Goal: Task Accomplishment & Management: Manage account settings

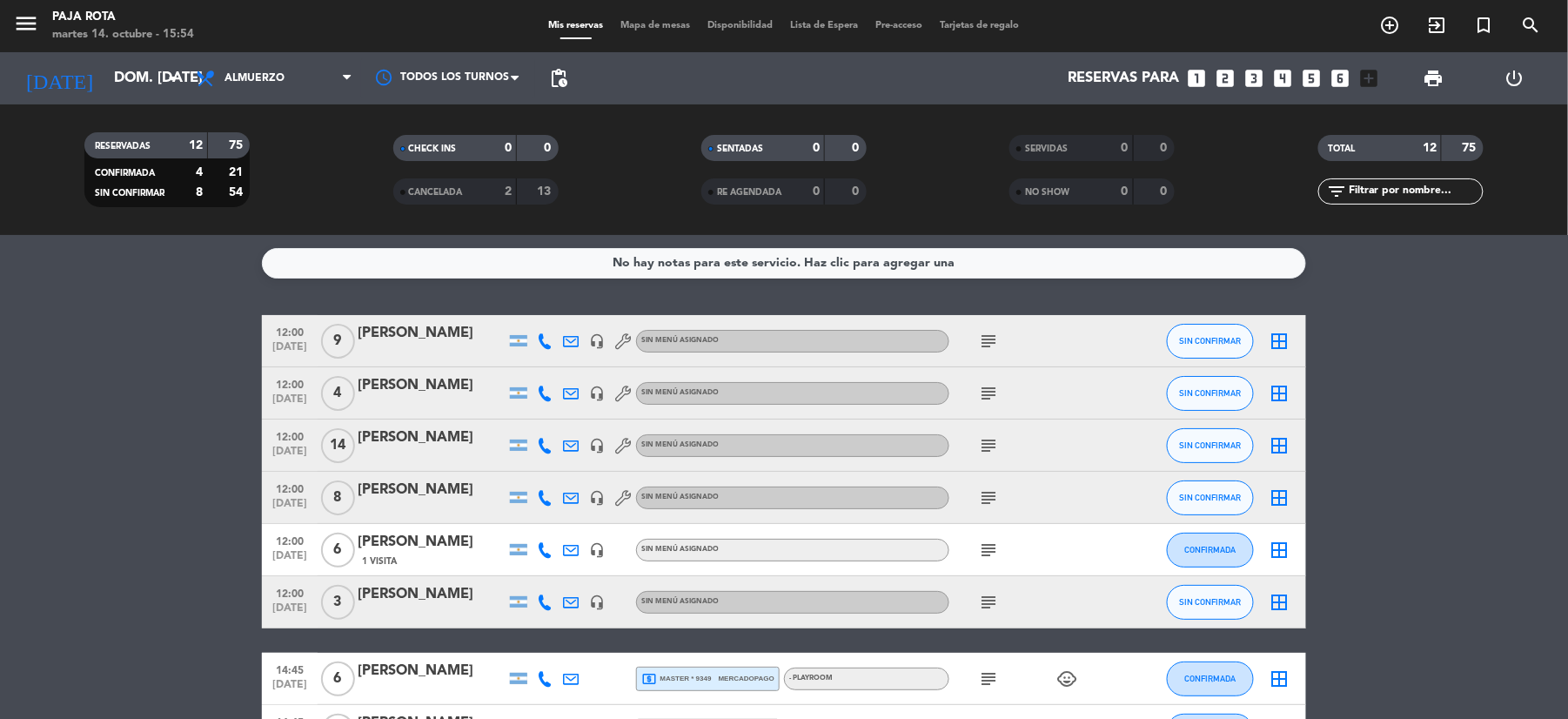
click at [843, 32] on div "Mis reservas Mapa de mesas Disponibilidad Lista de Espera Pre-acceso Tarjetas d…" at bounding box center [784, 26] width 488 height 15
click at [837, 23] on span "Lista de Espera" at bounding box center [824, 26] width 85 height 10
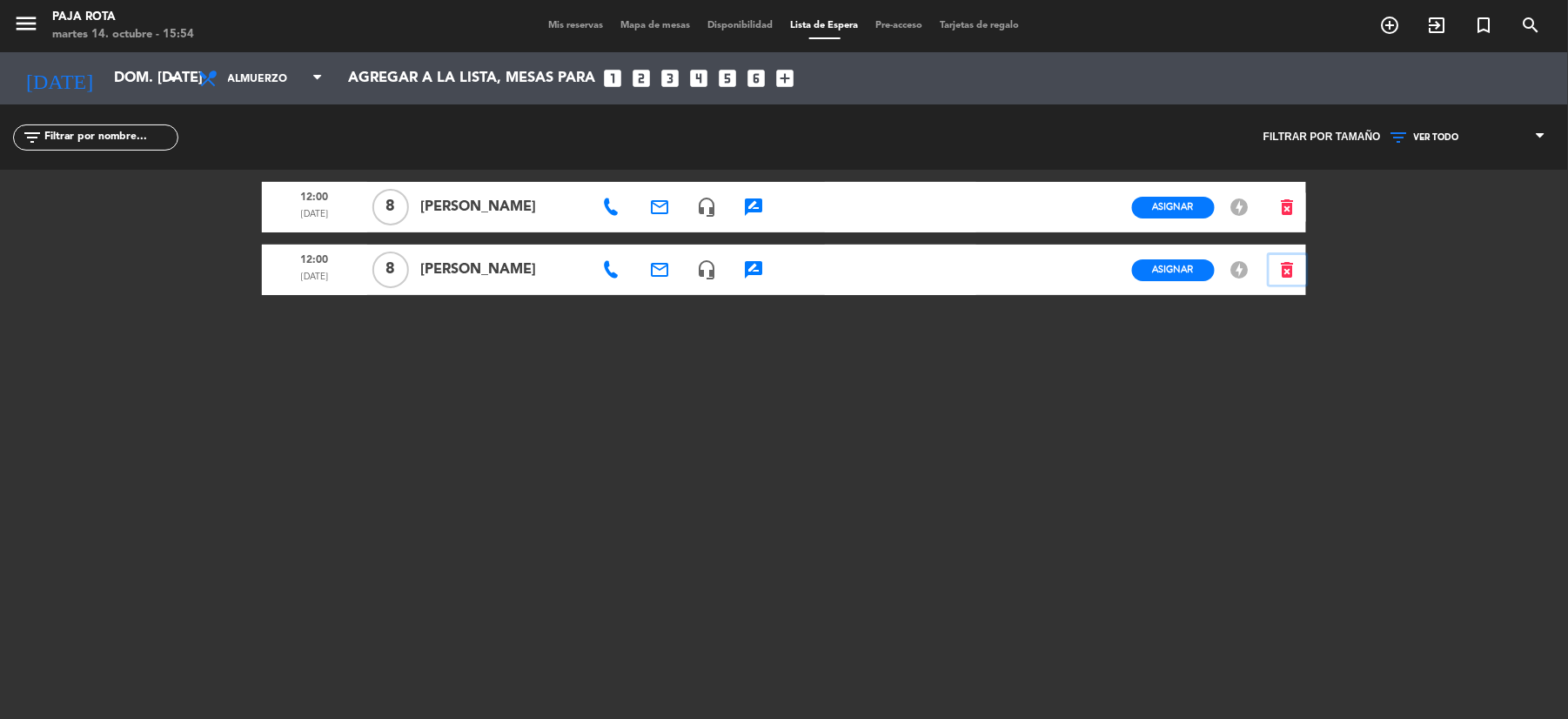
click at [1285, 270] on icon "delete_forever" at bounding box center [1288, 270] width 21 height 21
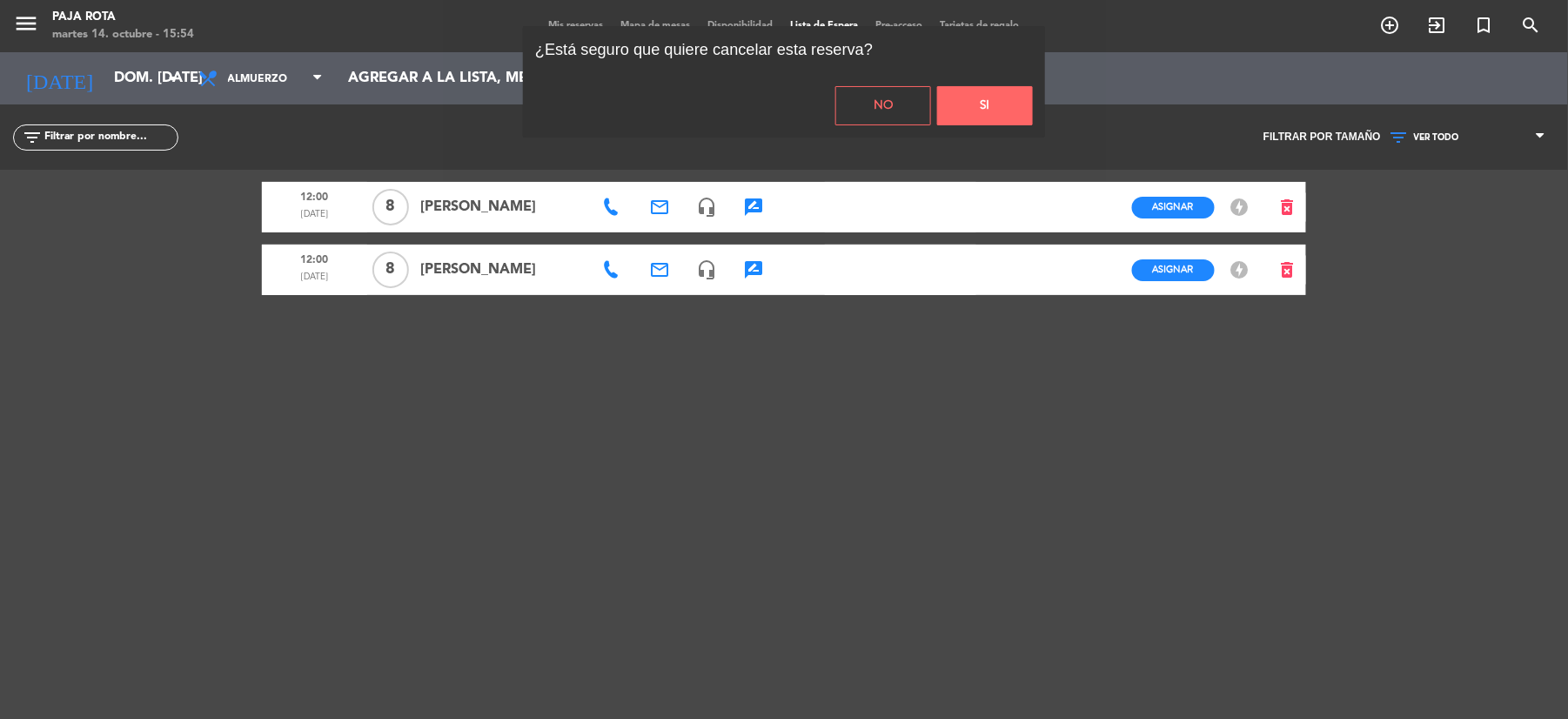
click at [975, 103] on button "Si" at bounding box center [985, 105] width 95 height 39
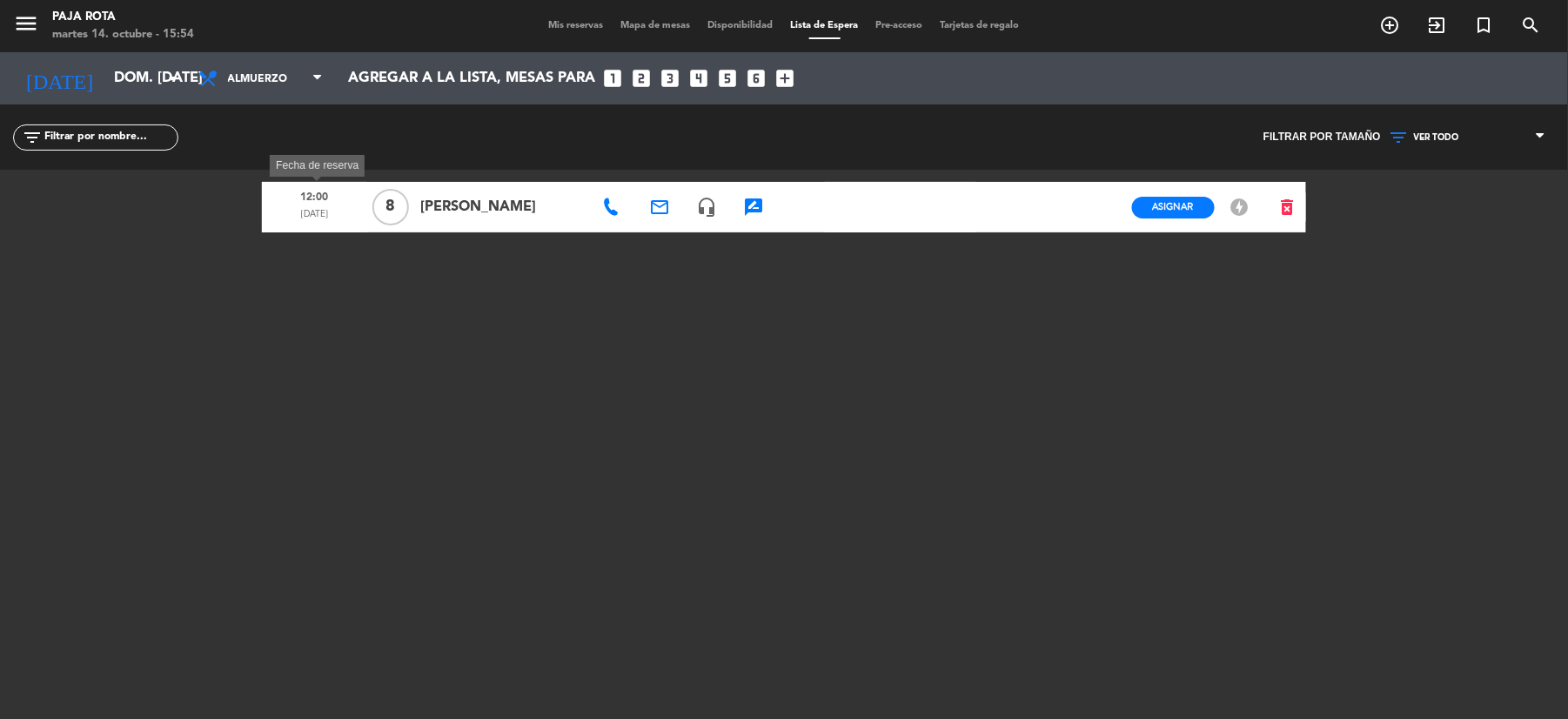
click at [366, 203] on div "12:00 [DATE]" at bounding box center [314, 206] width 105 height 51
click at [388, 205] on span "8" at bounding box center [391, 207] width 36 height 36
click at [752, 207] on icon "rate_review" at bounding box center [753, 207] width 21 height 21
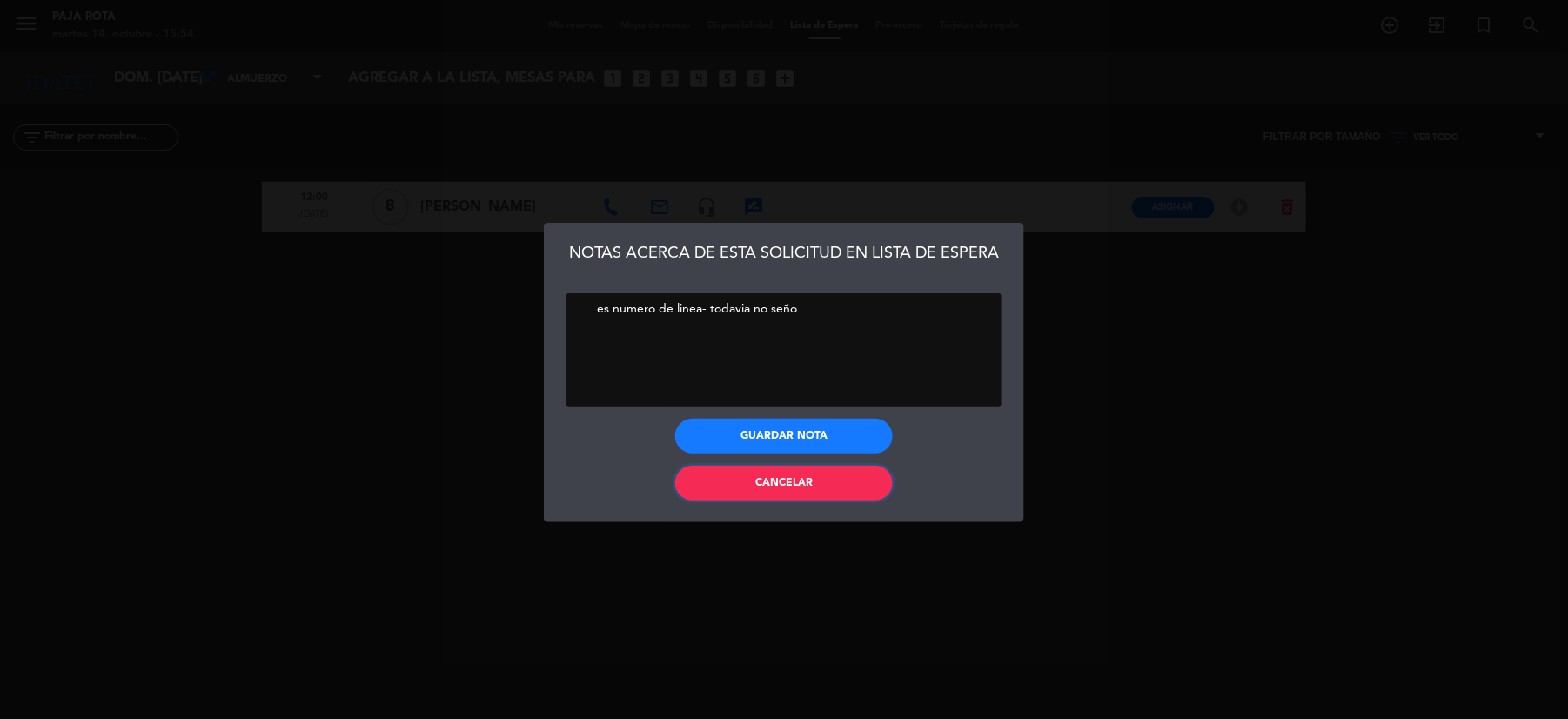
click at [799, 495] on button "Cancelar" at bounding box center [784, 483] width 218 height 34
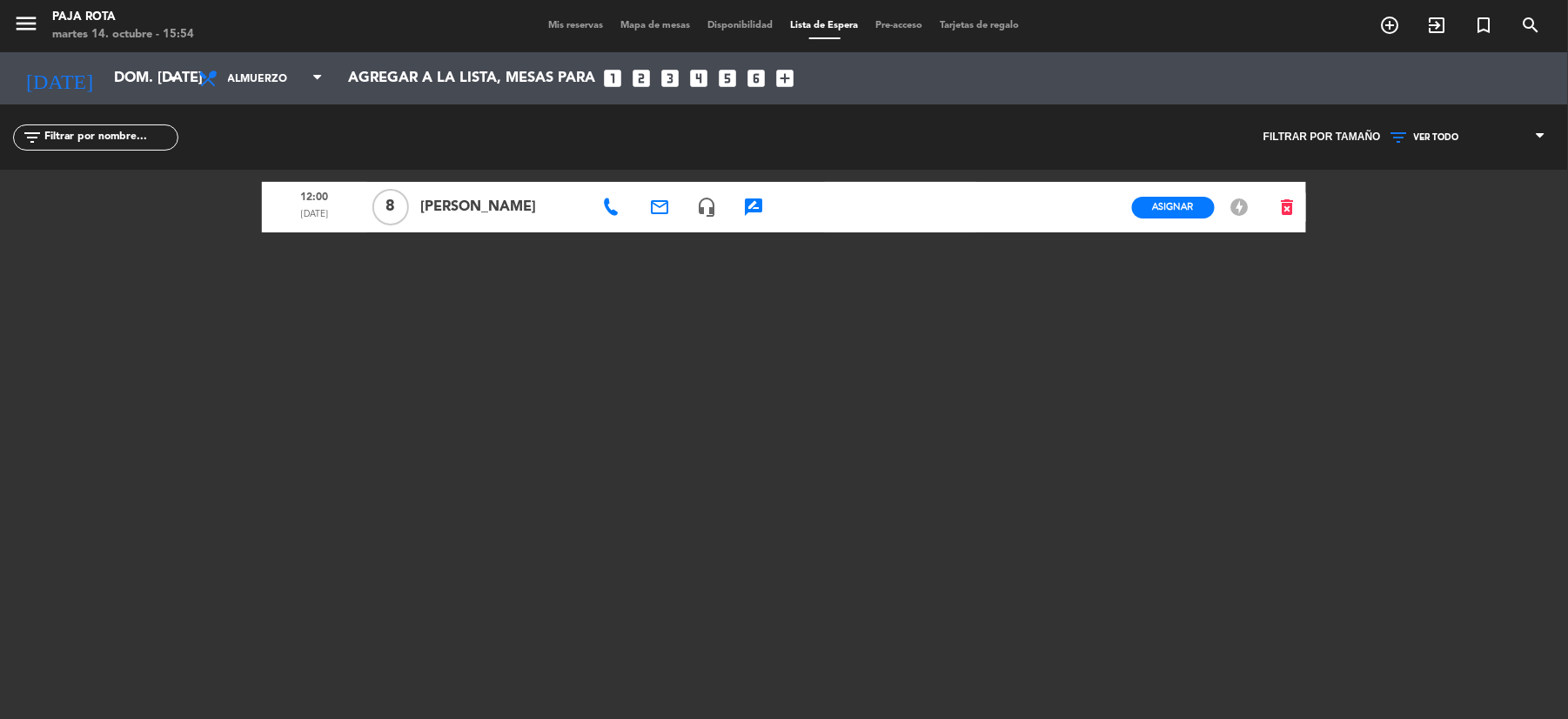
click at [1240, 207] on icon "offline_bolt" at bounding box center [1240, 207] width 21 height 21
click at [1196, 209] on button "Asignar" at bounding box center [1174, 207] width 83 height 22
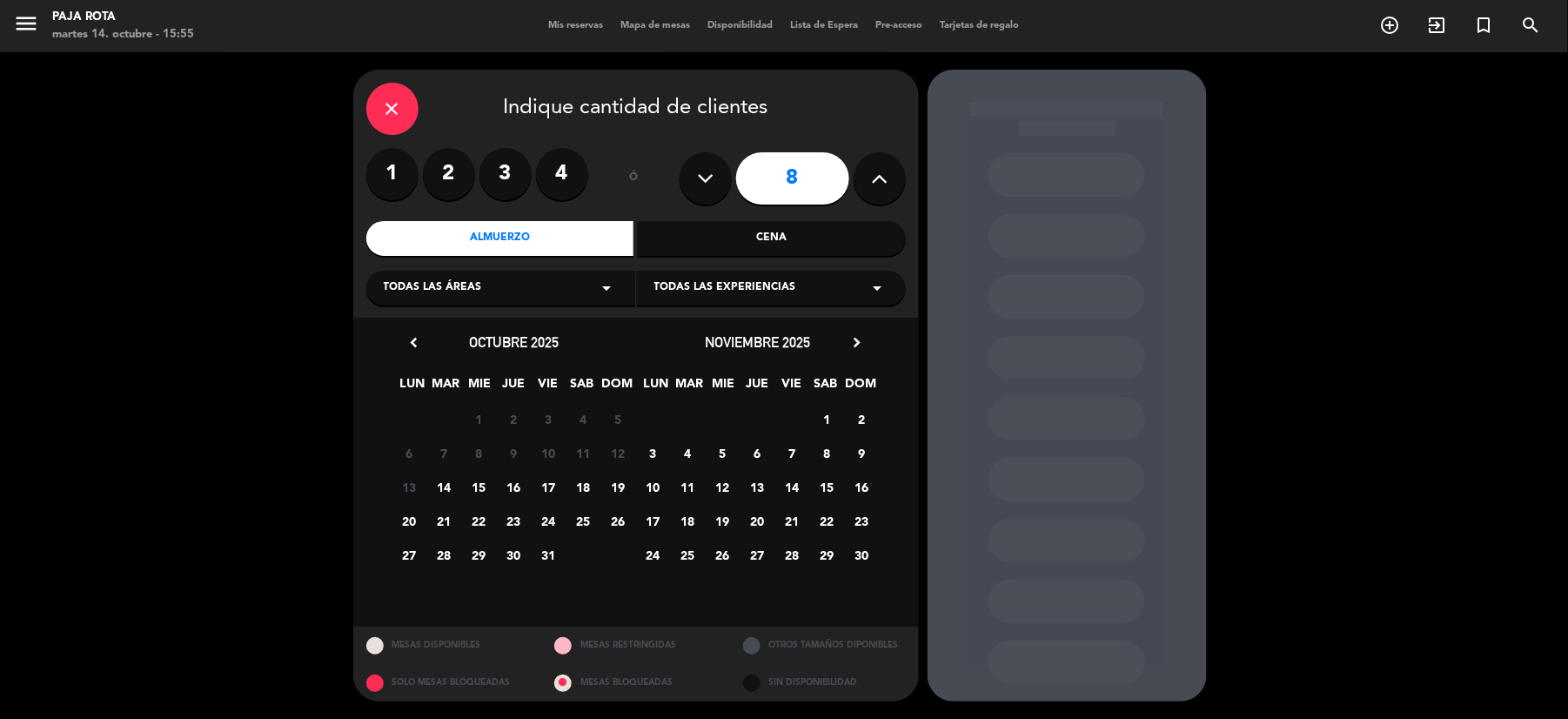
click at [1164, 185] on div at bounding box center [1068, 386] width 280 height 632
click at [617, 485] on span "19" at bounding box center [618, 487] width 29 height 29
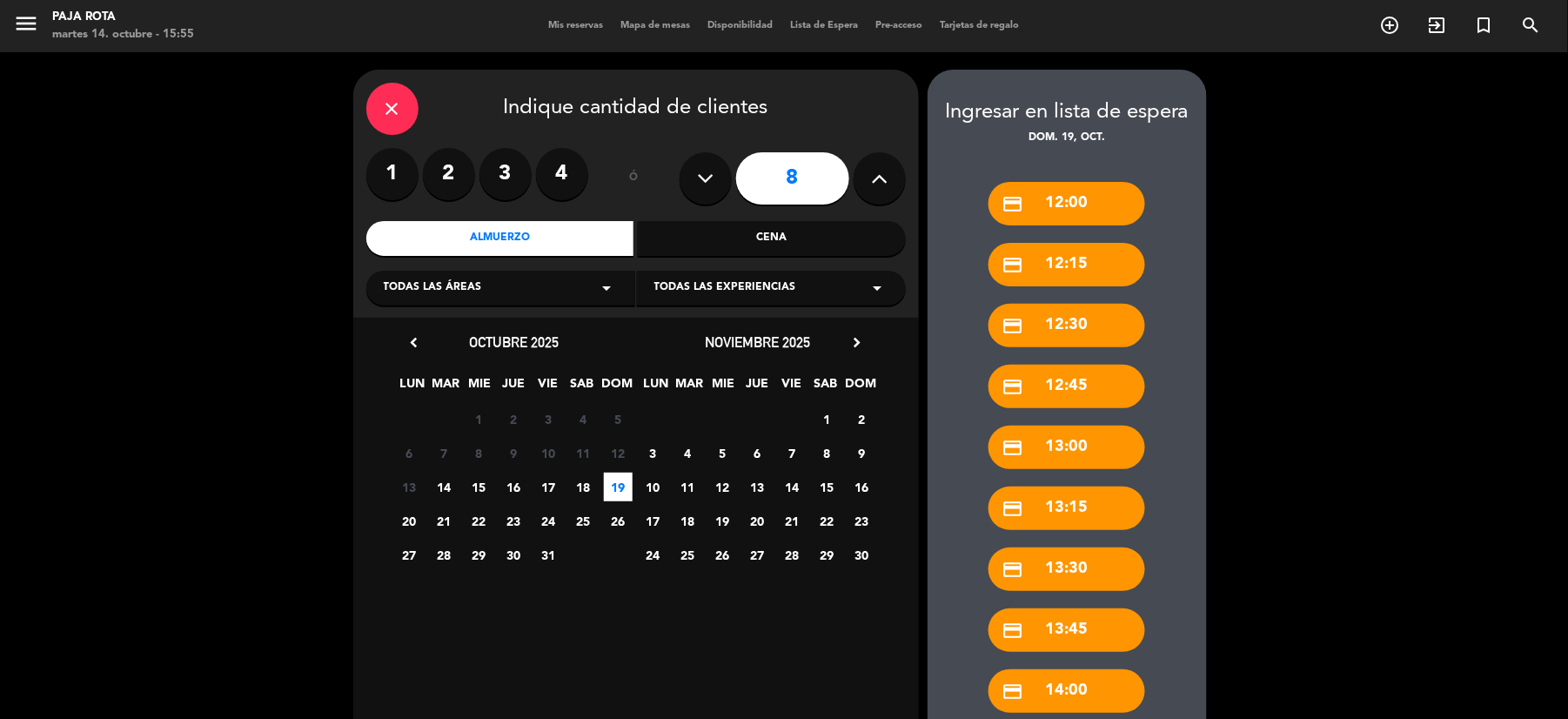
click at [1086, 201] on div "credit_card 12:00" at bounding box center [1067, 203] width 157 height 44
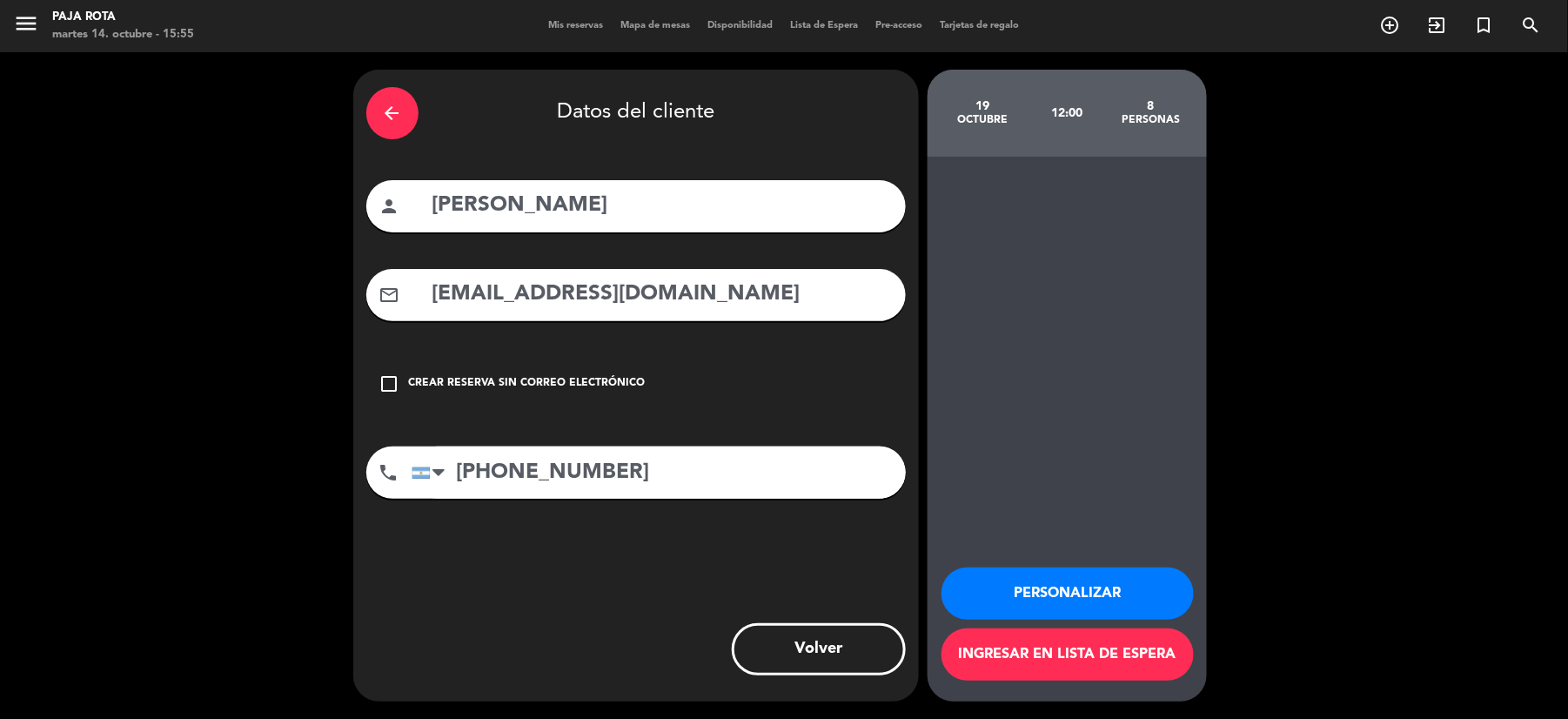
click at [362, 98] on div "arrow_back Datos del cliente person [PERSON_NAME] mail_outline [EMAIL_ADDRESS][…" at bounding box center [636, 386] width 565 height 632
click at [409, 116] on div "arrow_back" at bounding box center [392, 113] width 53 height 53
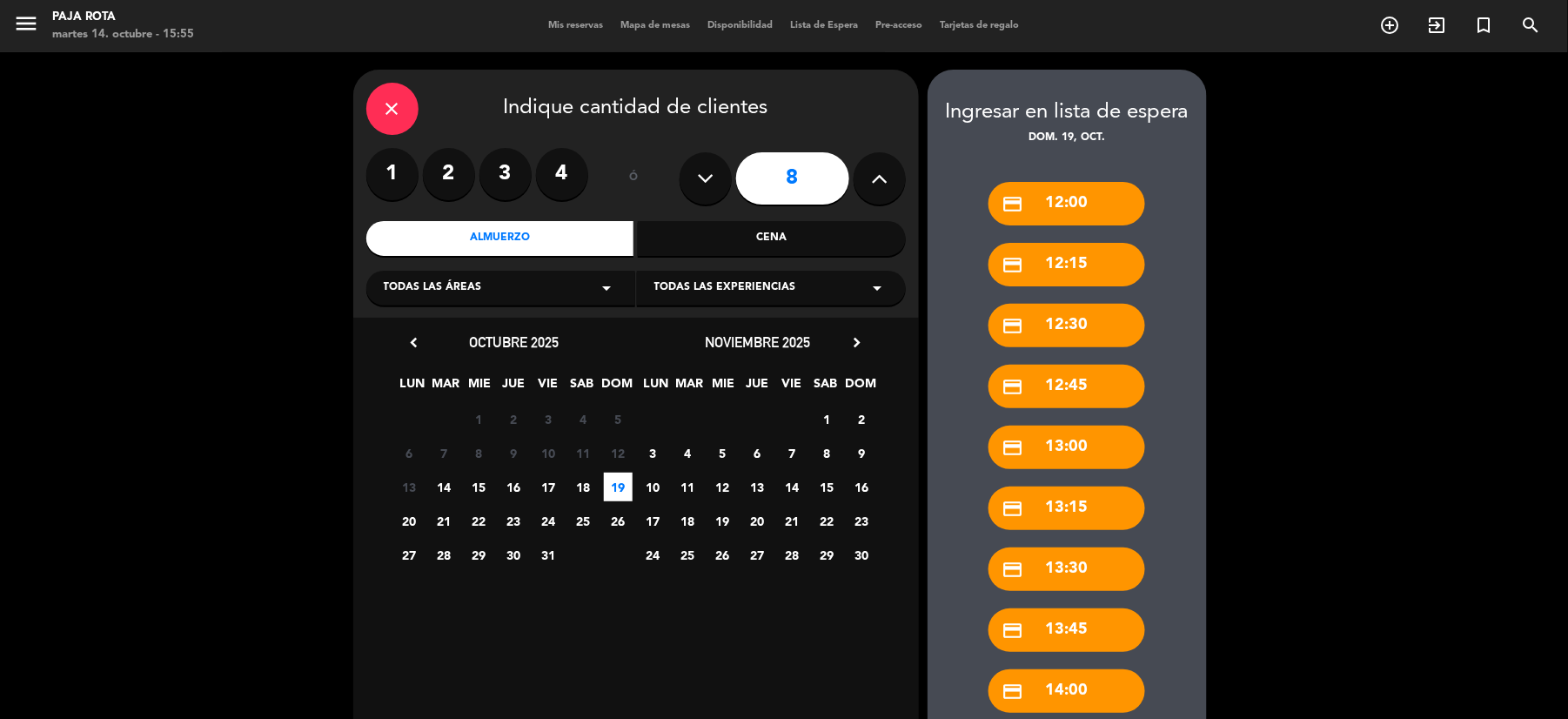
scroll to position [285, 0]
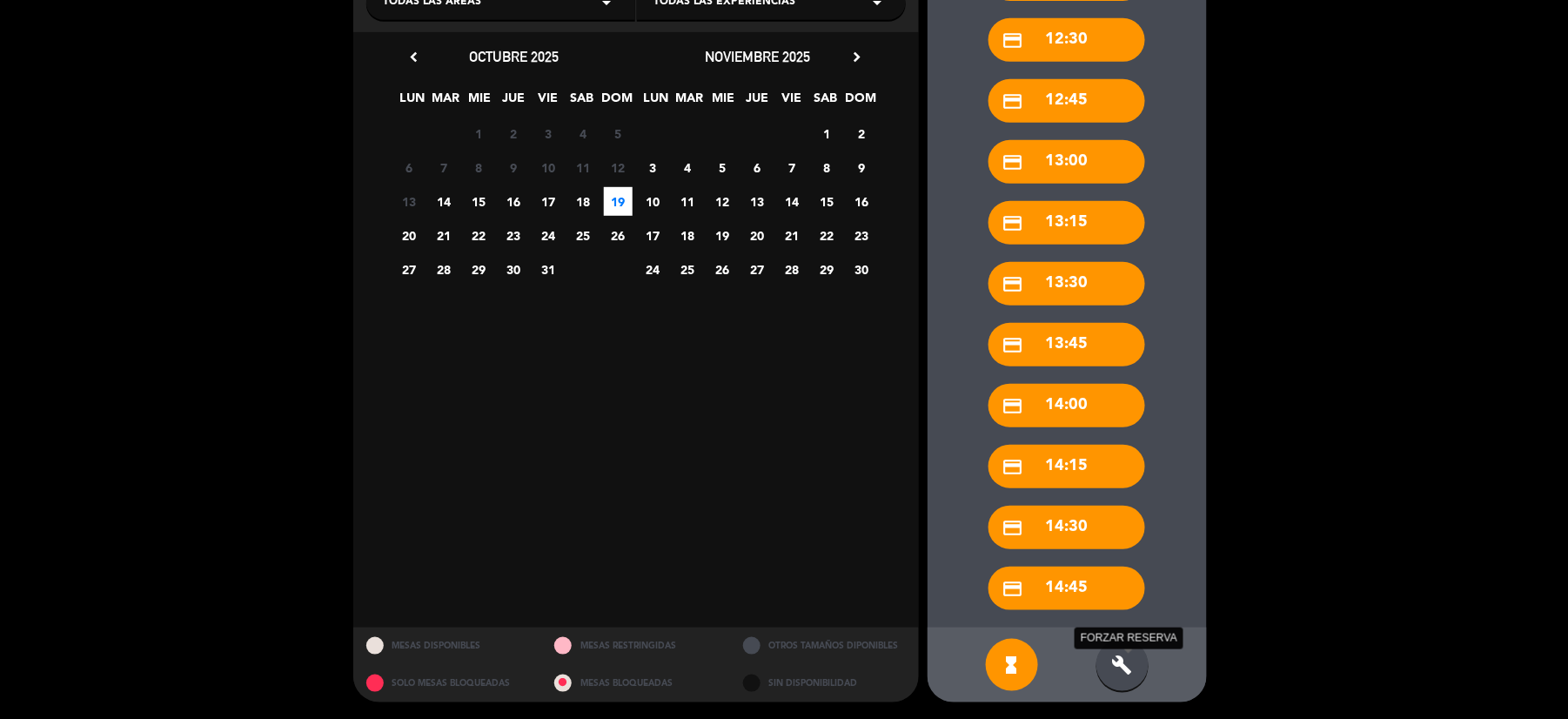
click at [1133, 670] on icon "build" at bounding box center [1123, 665] width 21 height 21
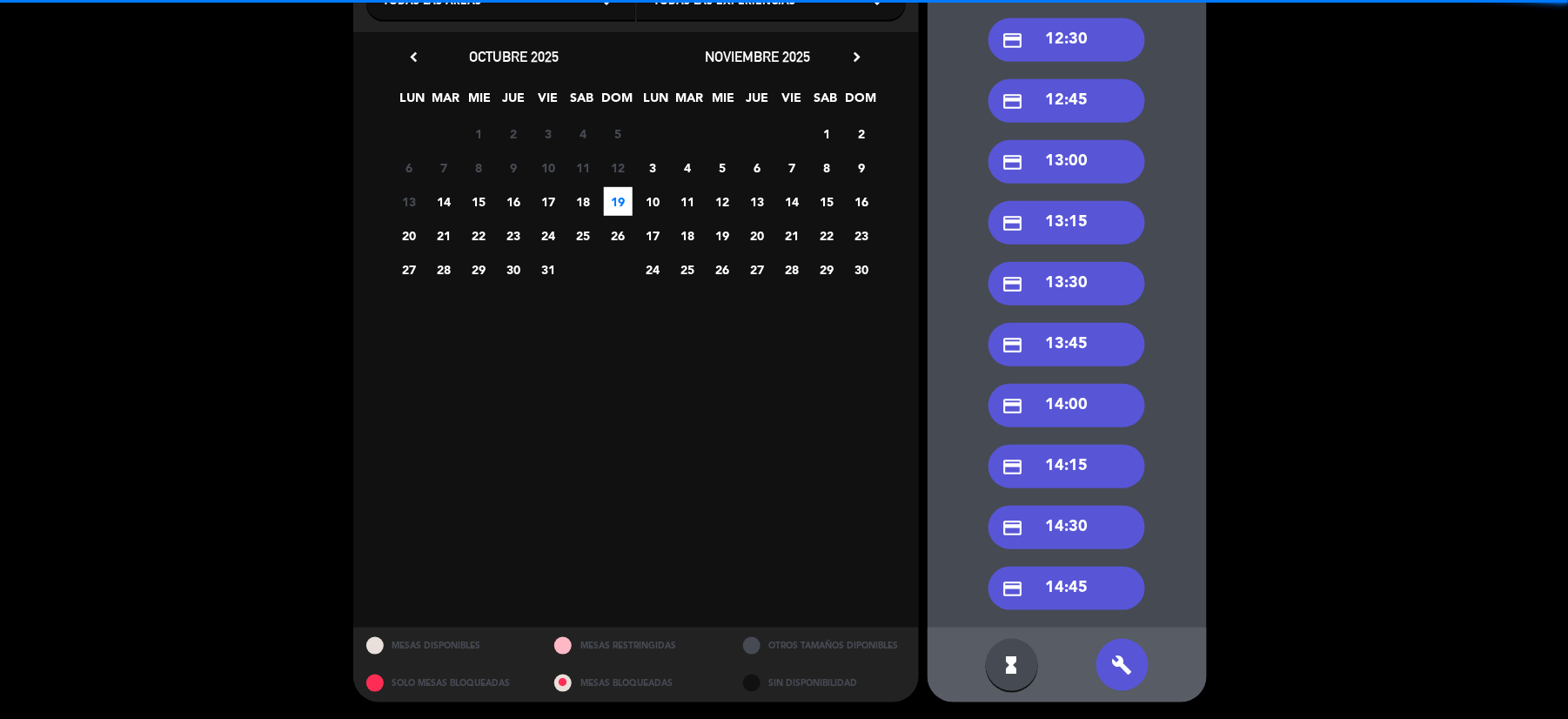
scroll to position [0, 0]
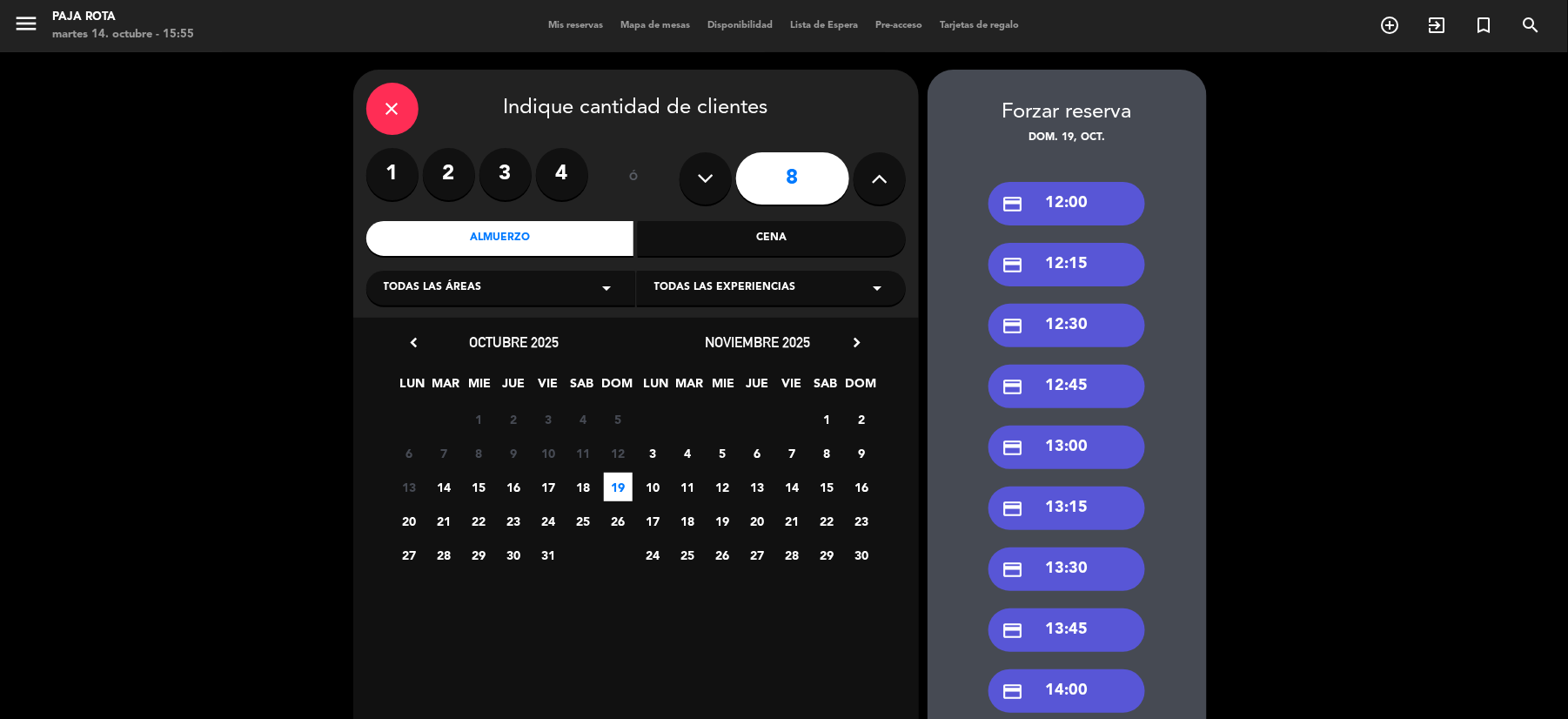
click at [1075, 203] on div "credit_card 12:00" at bounding box center [1067, 203] width 157 height 44
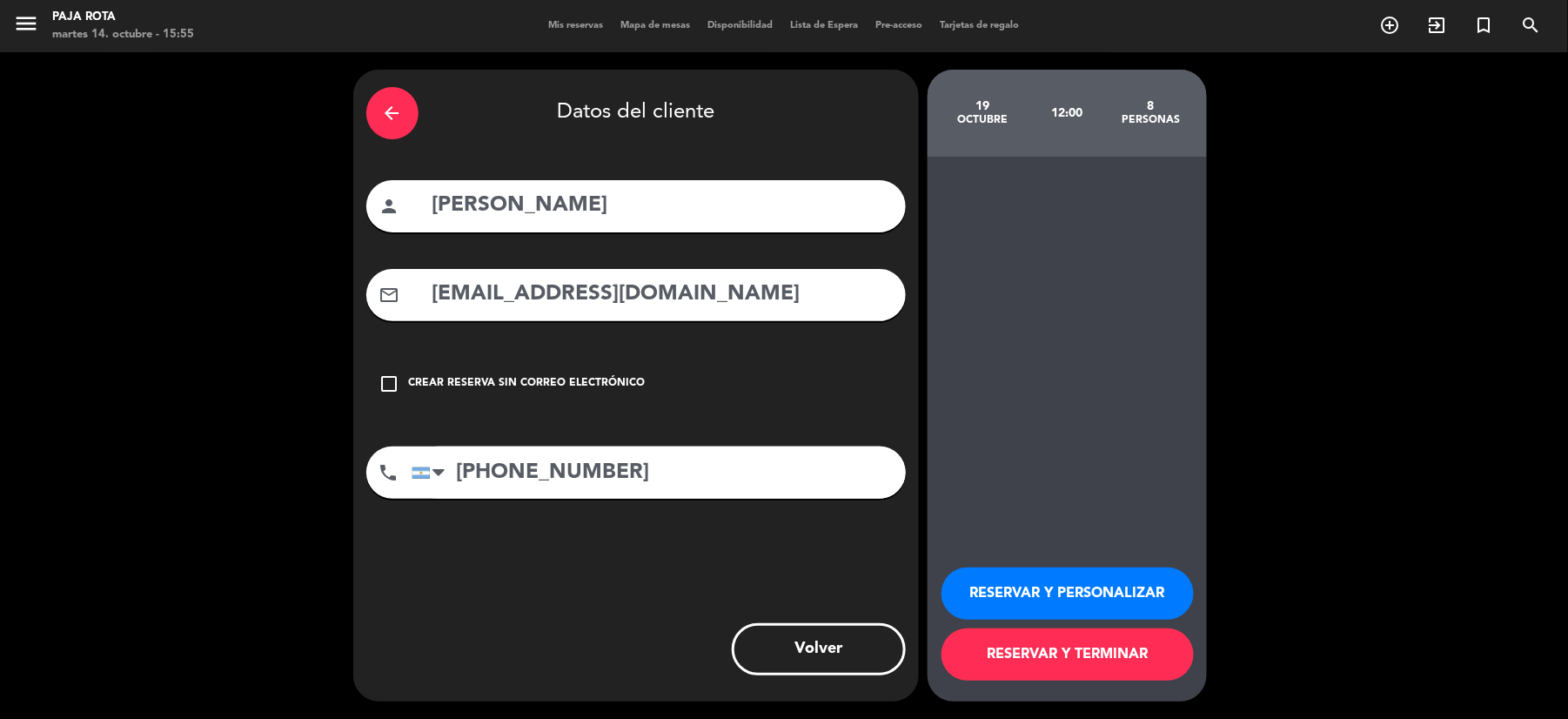
click at [1059, 589] on button "RESERVAR Y PERSONALIZAR" at bounding box center [1068, 593] width 252 height 53
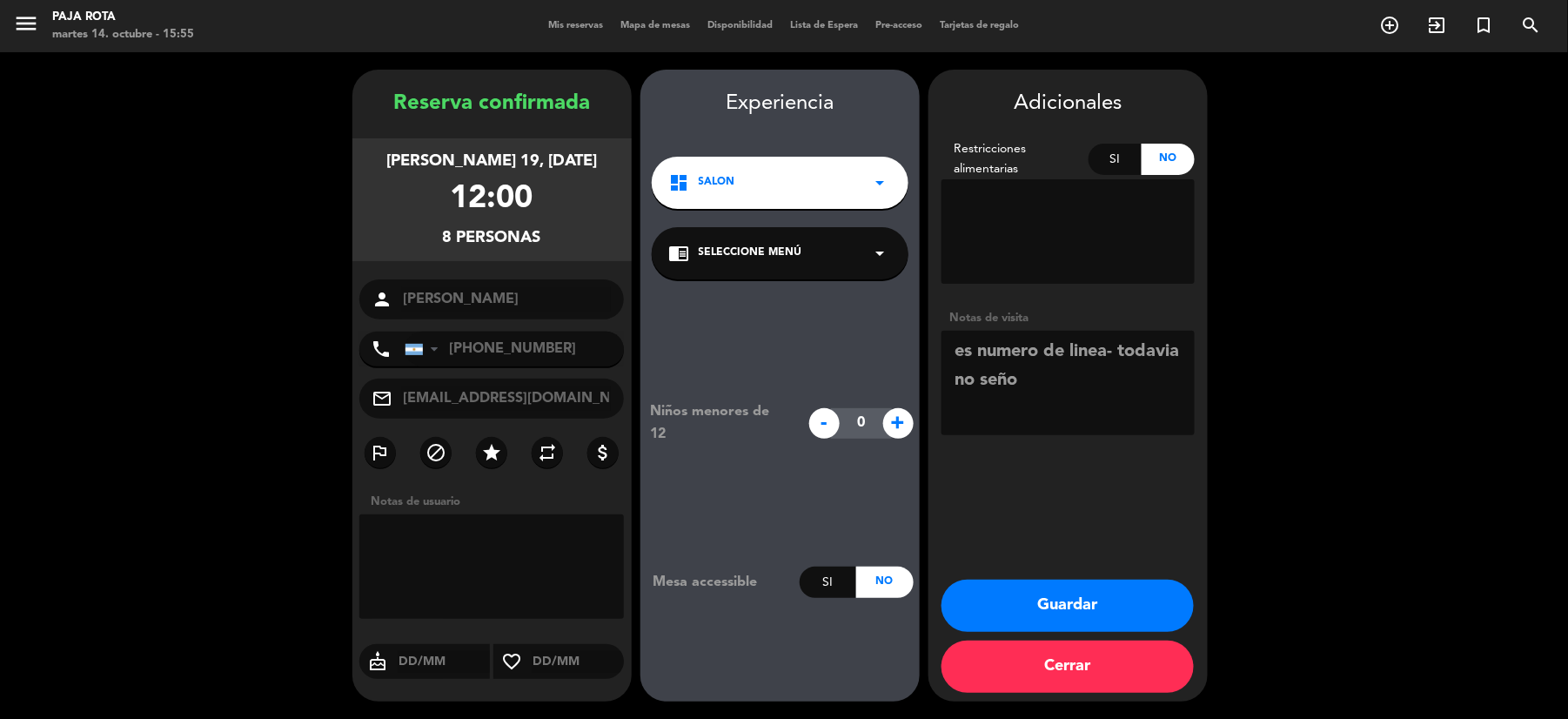
click at [1133, 600] on button "Guardar" at bounding box center [1068, 605] width 252 height 53
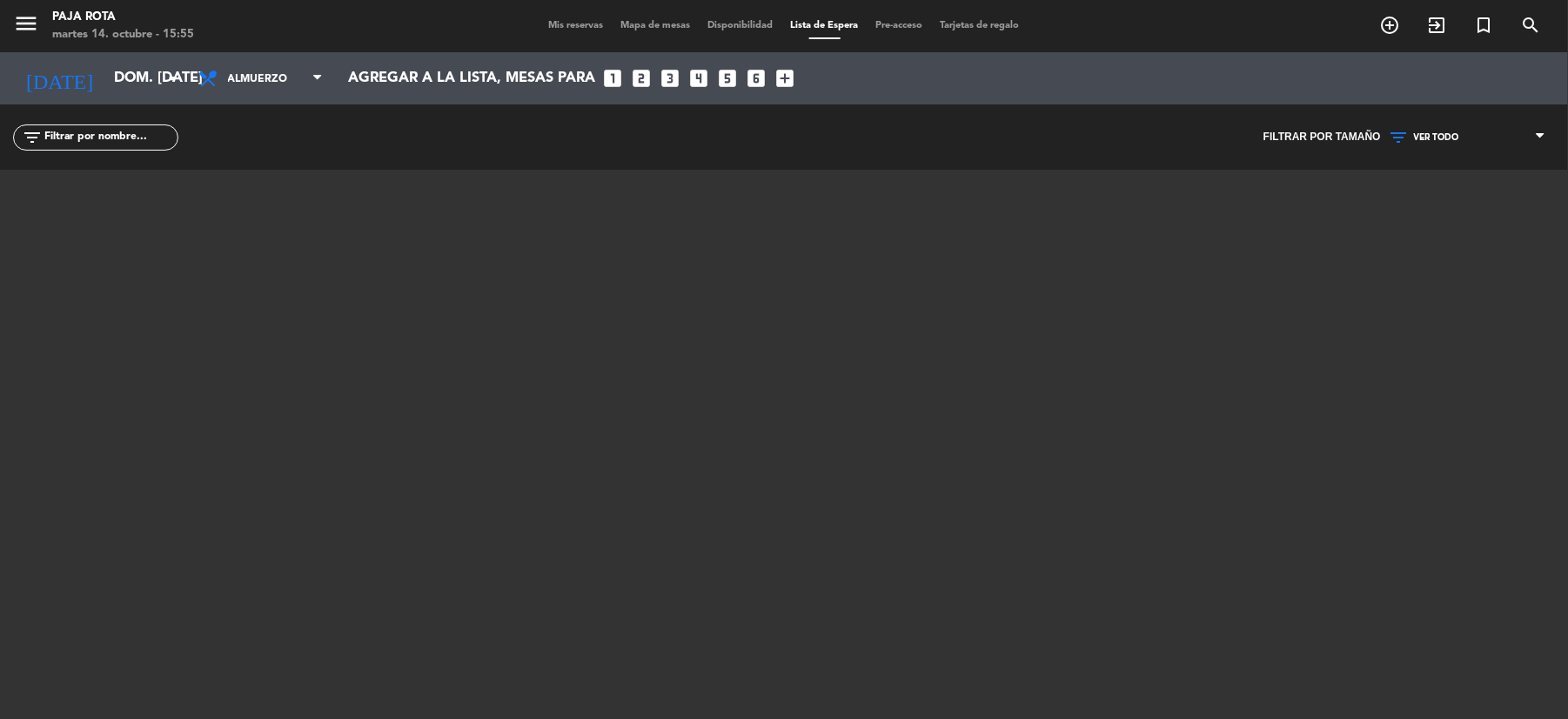
click at [555, 25] on span "Mis reservas" at bounding box center [577, 26] width 73 height 10
